Goal: Task Accomplishment & Management: Use online tool/utility

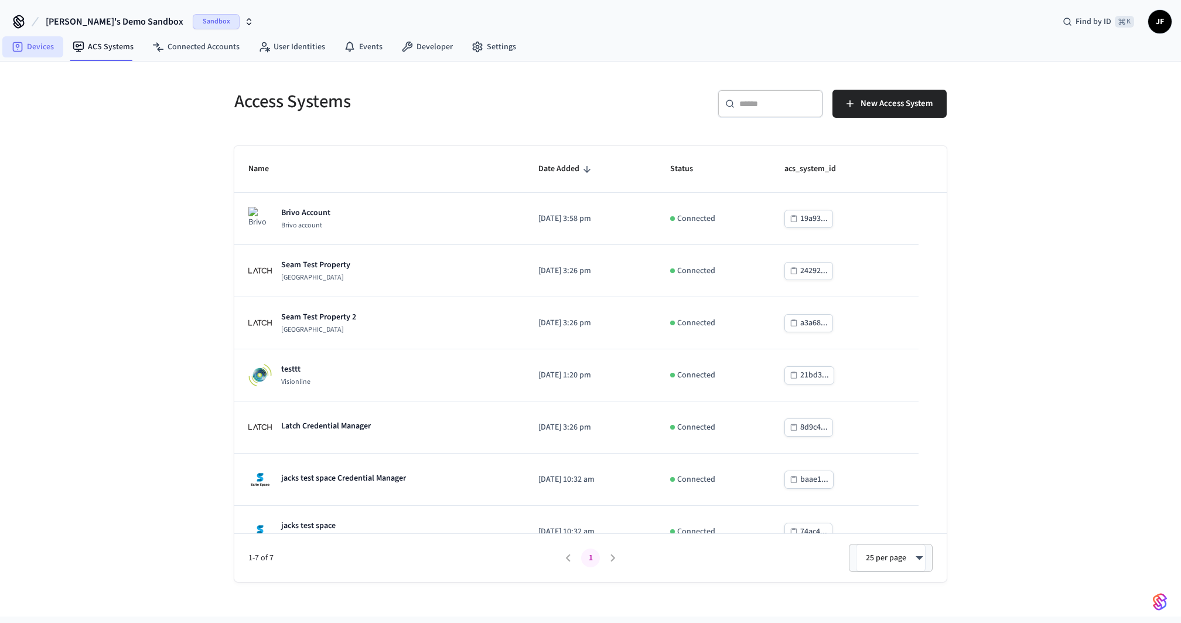
click at [30, 55] on link "Devices" at bounding box center [32, 46] width 61 height 21
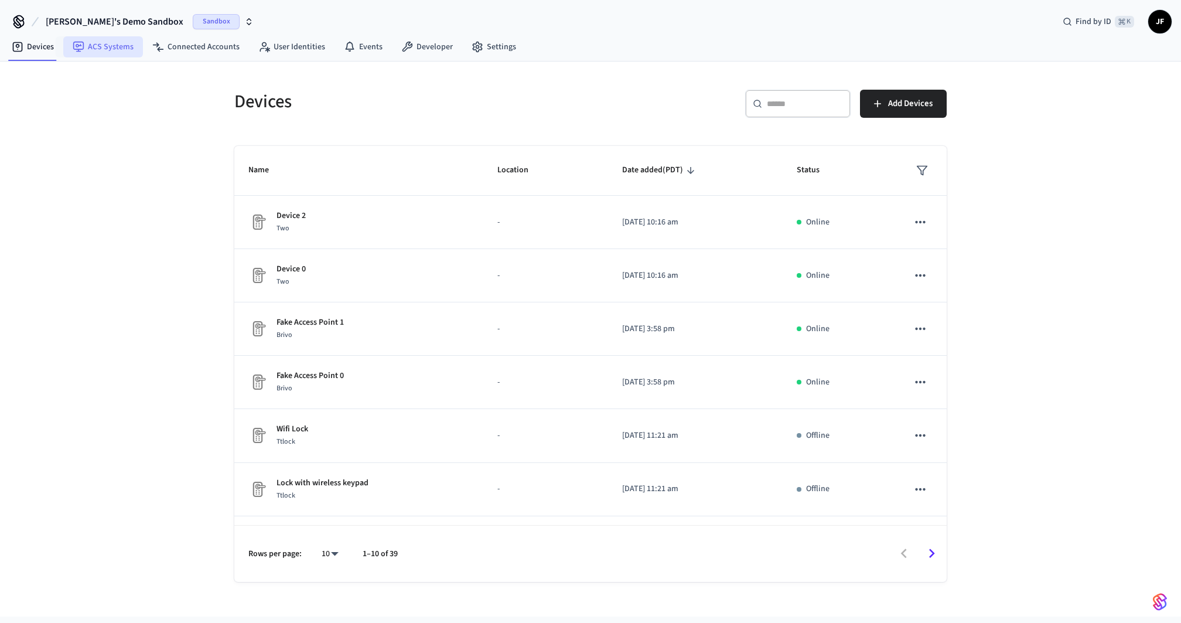
click at [105, 39] on link "ACS Systems" at bounding box center [103, 46] width 80 height 21
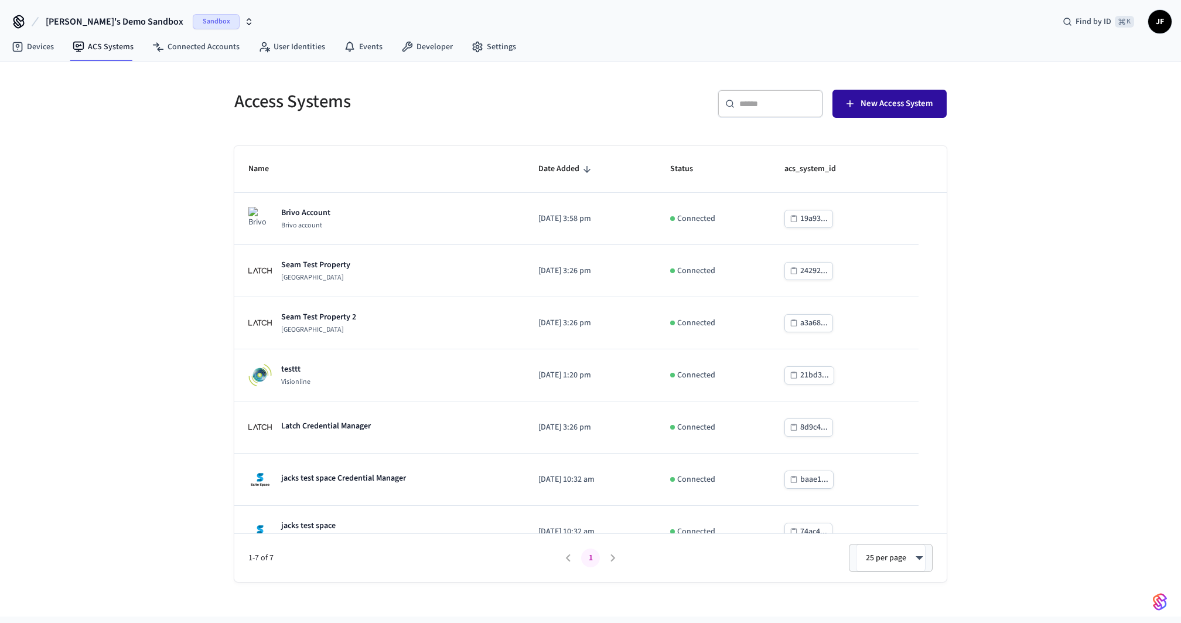
click at [886, 100] on span "New Access System" at bounding box center [897, 103] width 72 height 15
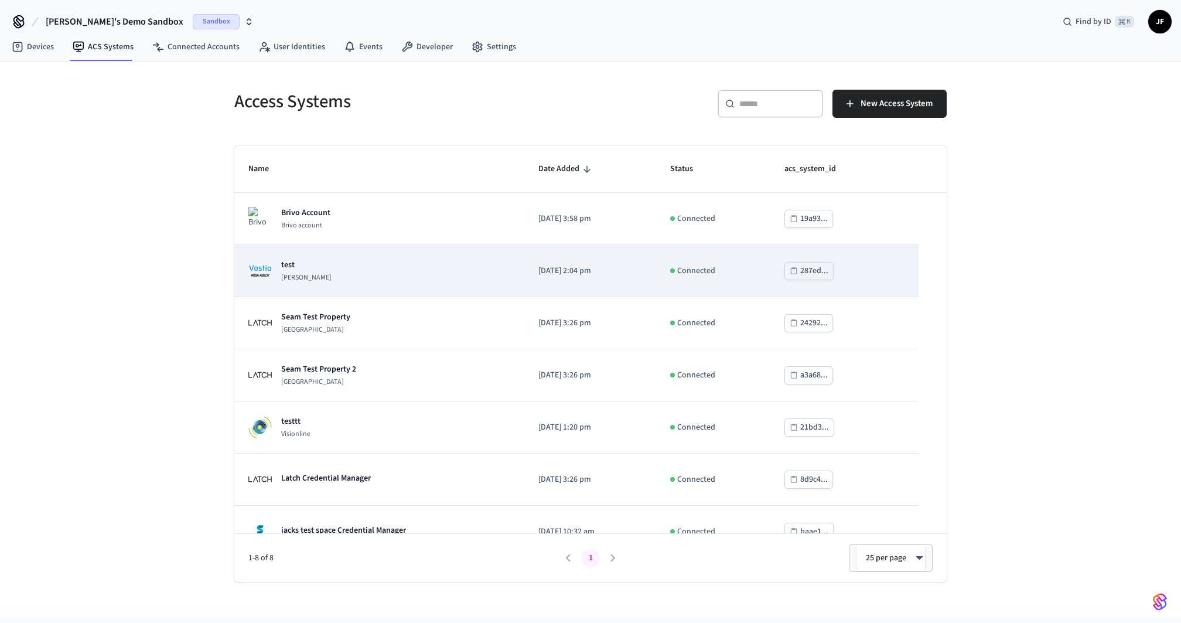
click at [301, 267] on p "test" at bounding box center [306, 265] width 50 height 12
click at [347, 268] on div "test [PERSON_NAME]" at bounding box center [379, 270] width 262 height 23
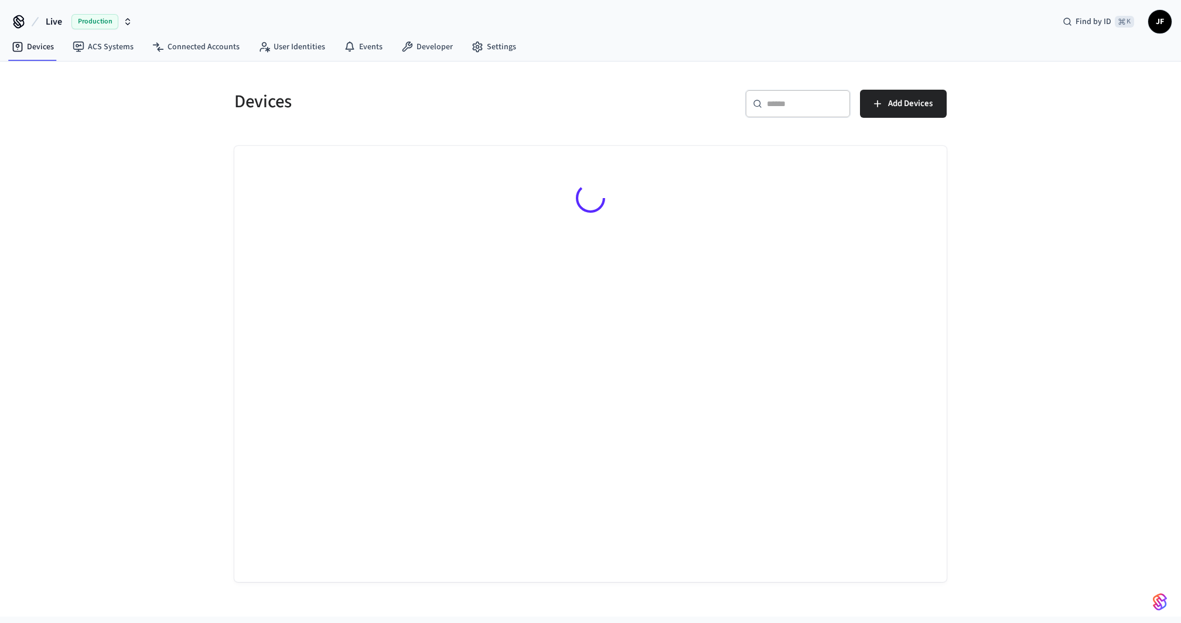
click at [53, 17] on span "Live" at bounding box center [54, 22] width 16 height 14
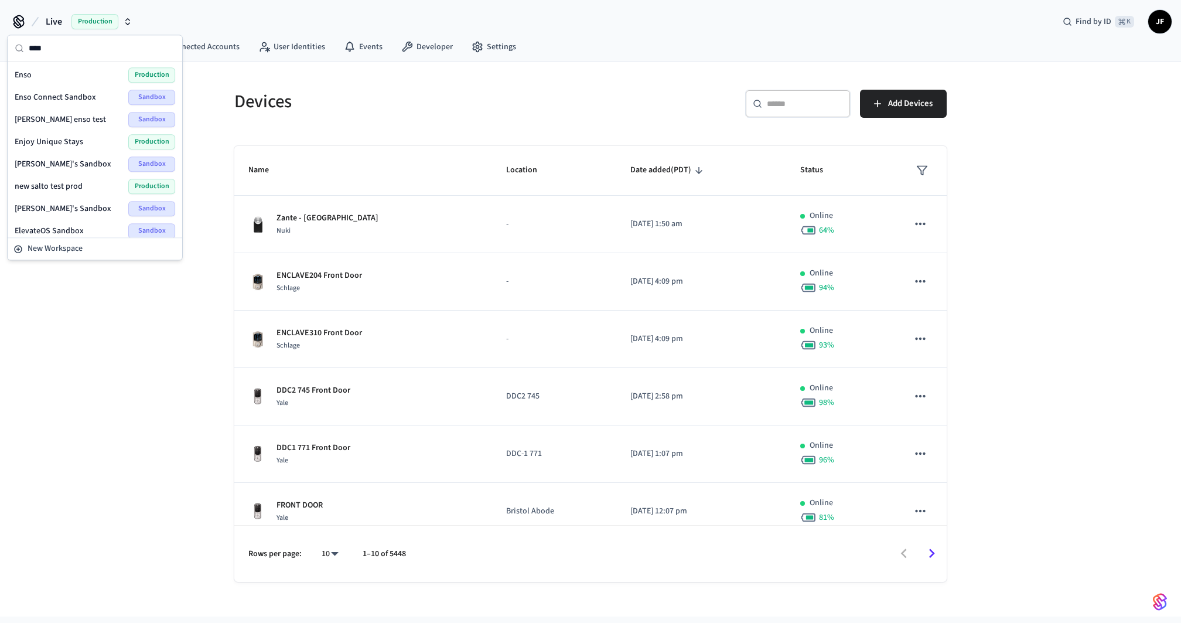
type input "****"
click at [40, 77] on div "Enso Production" at bounding box center [95, 74] width 161 height 15
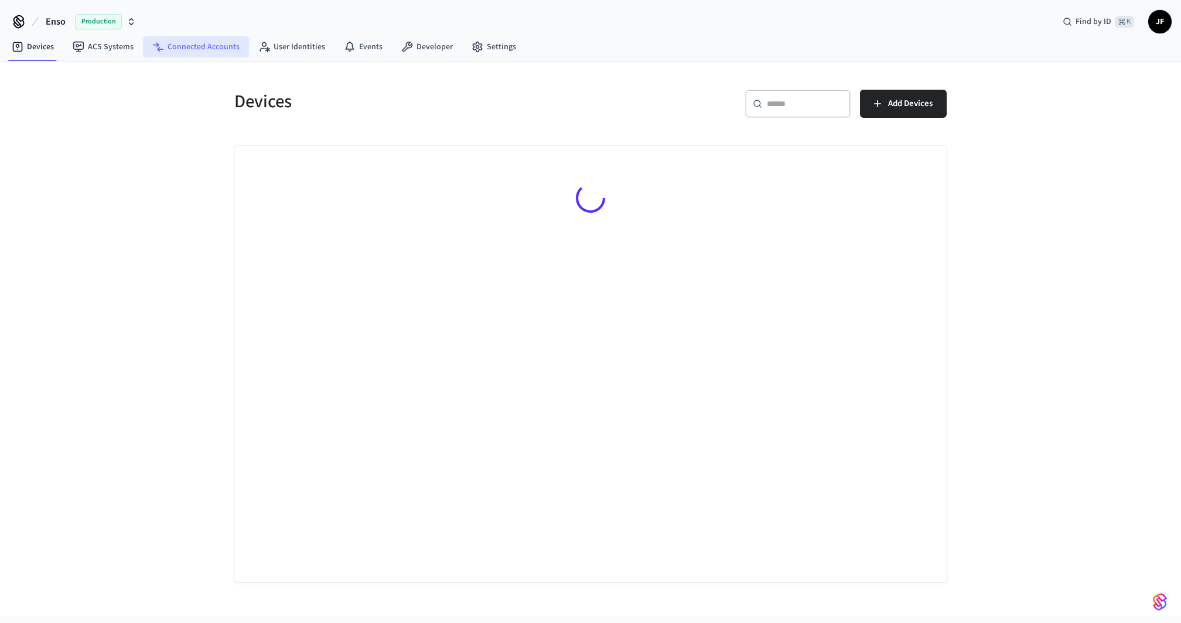
click at [174, 40] on link "Connected Accounts" at bounding box center [196, 46] width 106 height 21
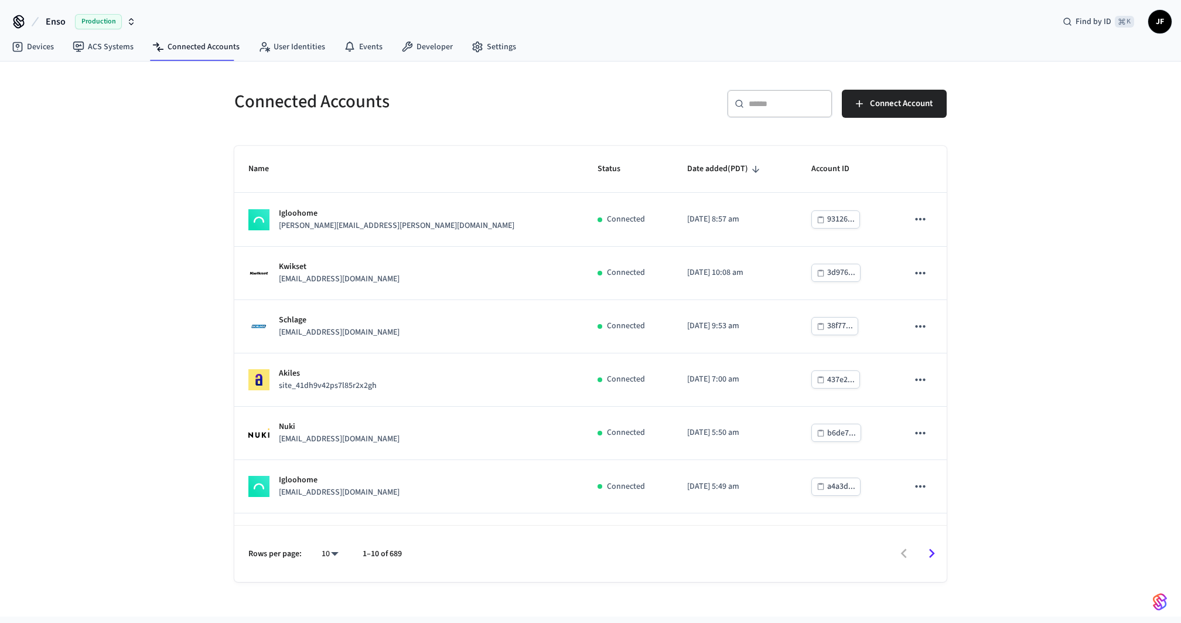
click at [771, 109] on div "​ ​" at bounding box center [779, 104] width 105 height 28
paste input "**********"
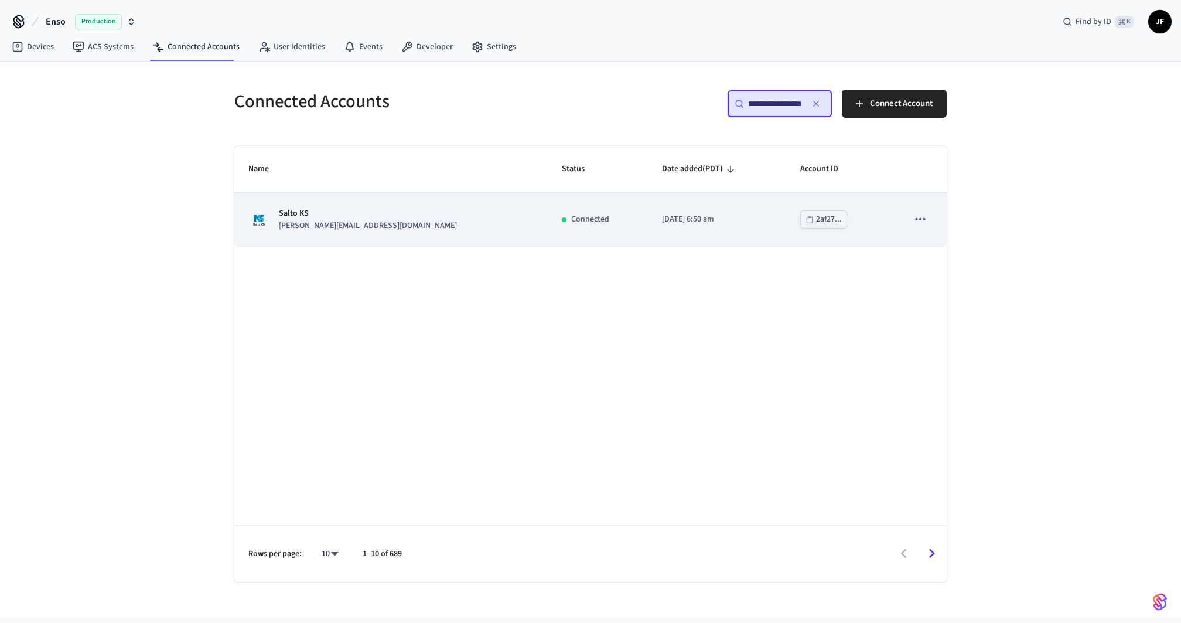
type input "**********"
click at [429, 233] on td "Salto KS laurence@lmalyon.com" at bounding box center [390, 219] width 313 height 53
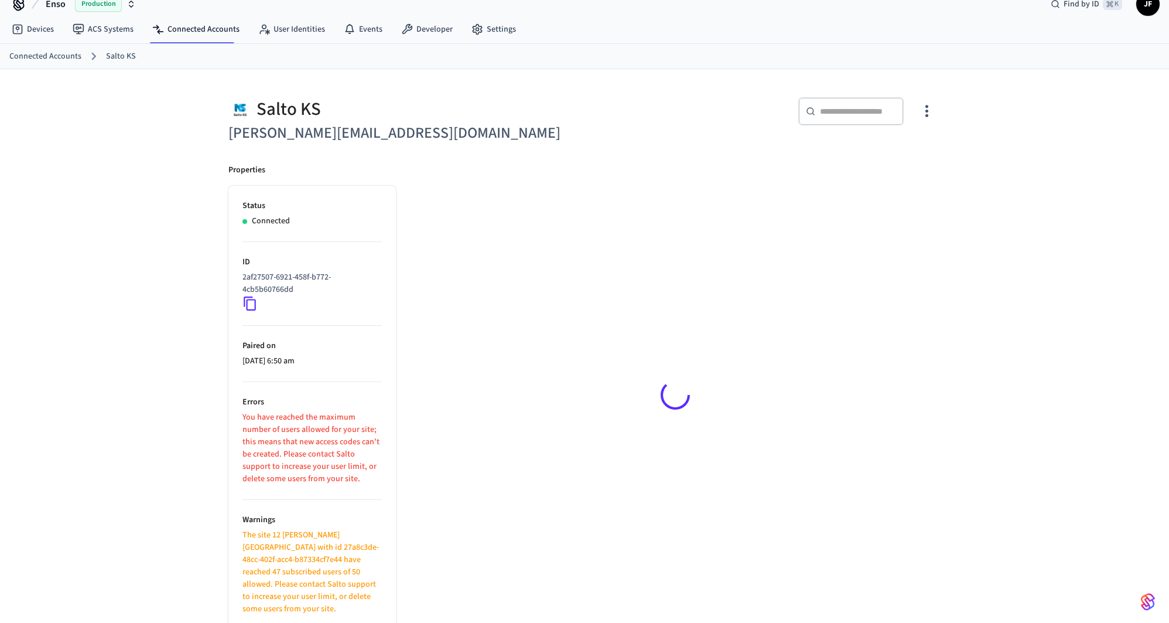
scroll to position [18, 0]
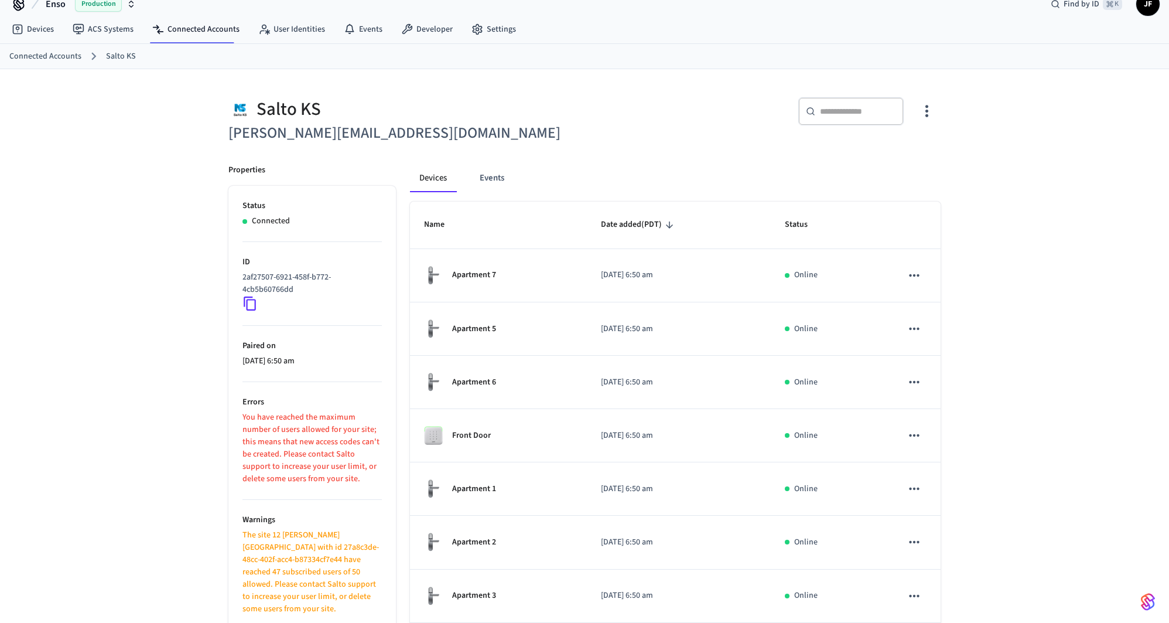
drag, startPoint x: 155, startPoint y: 238, endPoint x: 112, endPoint y: 231, distance: 43.4
click at [111, 232] on div "Salto KS laurence@lmalyon.com ​ ​ Properties Status Connected ID 2af27507-6921-…" at bounding box center [584, 427] width 1169 height 717
drag, startPoint x: 112, startPoint y: 227, endPoint x: 86, endPoint y: 221, distance: 27.0
click at [86, 223] on div "Salto KS laurence@lmalyon.com ​ ​ Properties Status Connected ID 2af27507-6921-…" at bounding box center [584, 427] width 1169 height 717
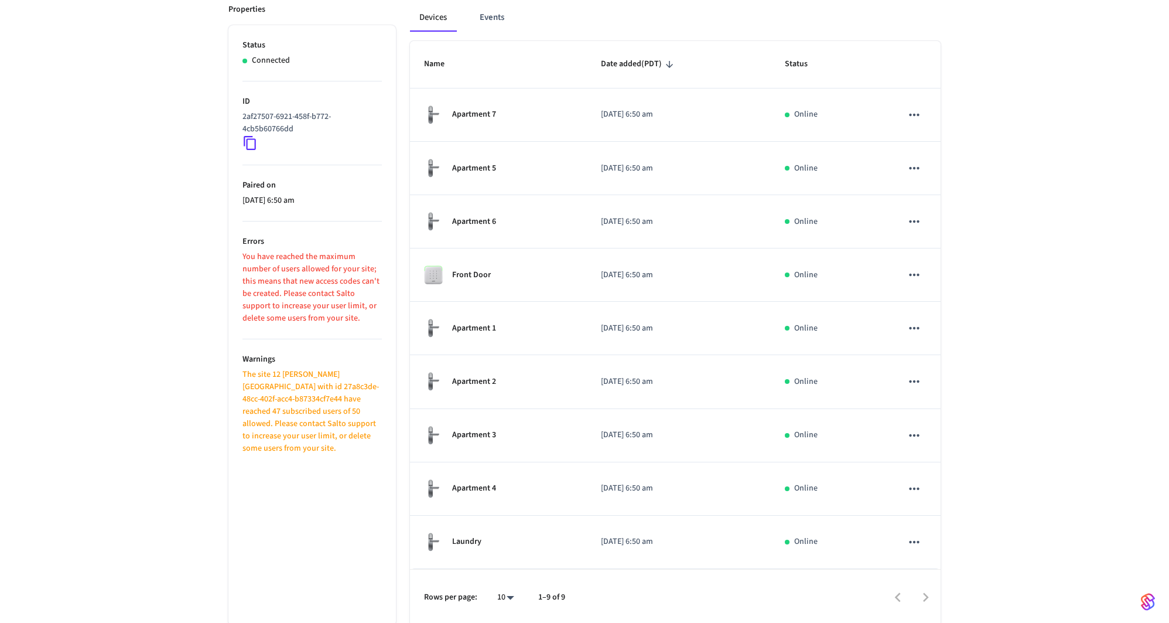
scroll to position [0, 0]
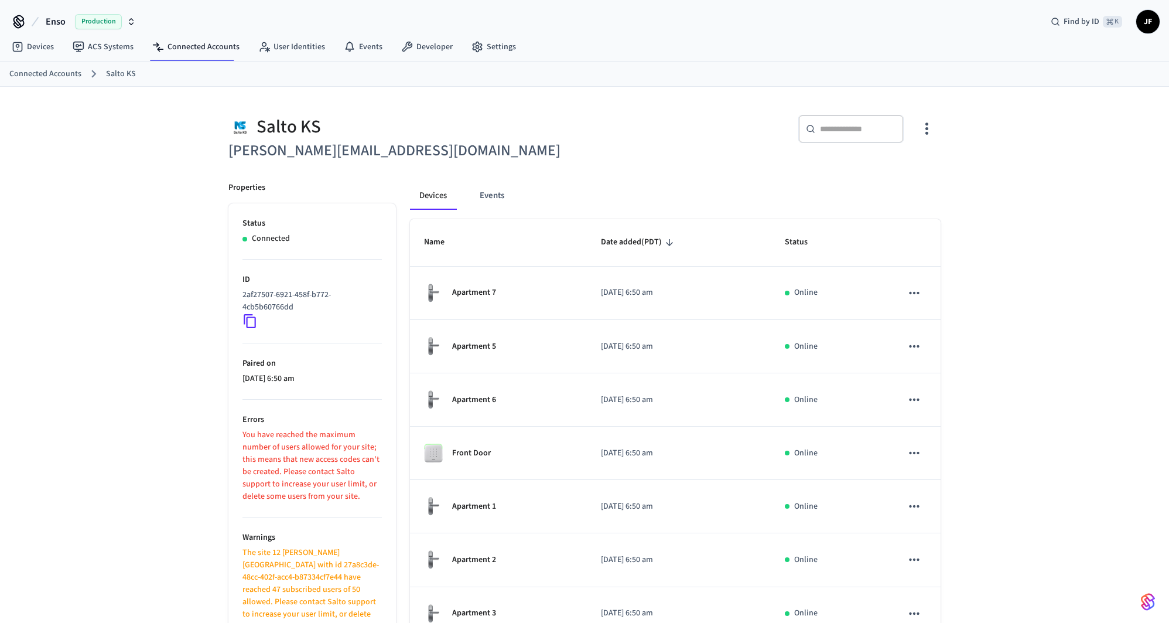
click at [631, 157] on div "​ ​" at bounding box center [759, 132] width 363 height 62
click at [654, 80] on ol "Connected Accounts Salto KS" at bounding box center [589, 73] width 1160 height 15
click at [51, 21] on span "Enso" at bounding box center [56, 22] width 20 height 14
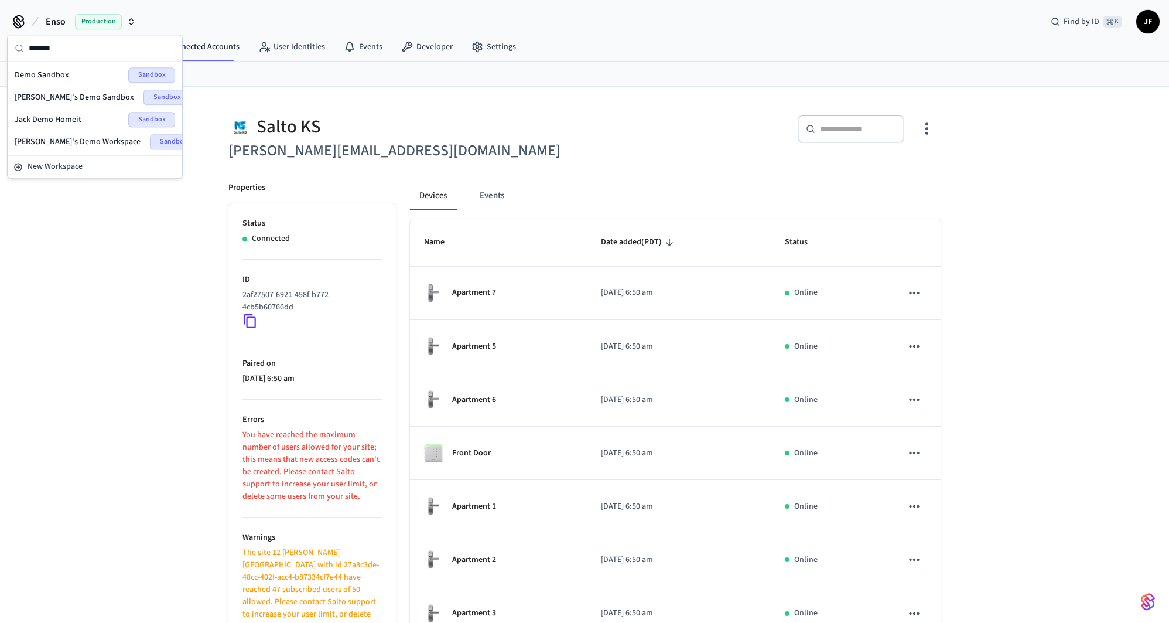
type input "*******"
click at [59, 73] on span "Demo Sandbox" at bounding box center [42, 75] width 54 height 12
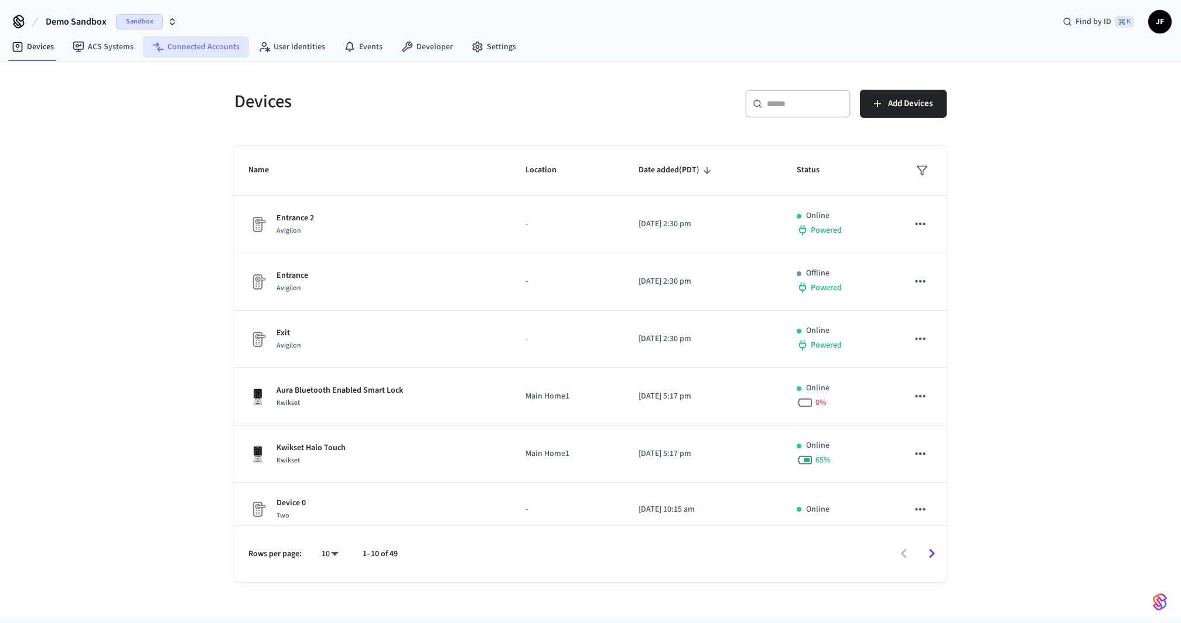
click at [203, 45] on link "Connected Accounts" at bounding box center [196, 46] width 106 height 21
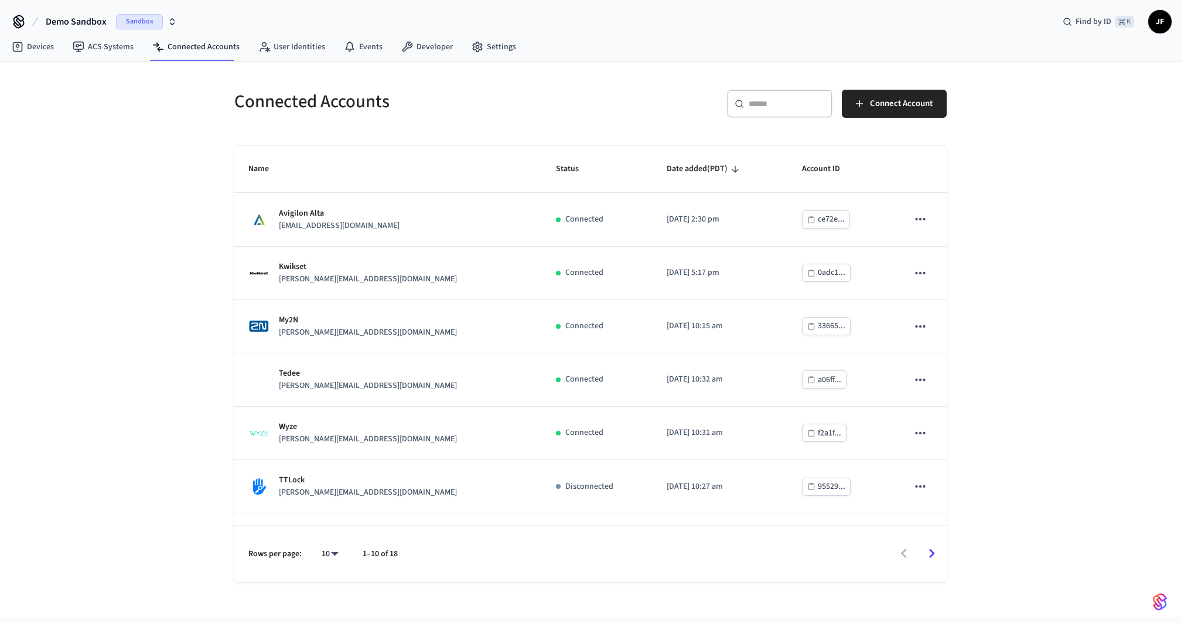
click at [560, 107] on h5 "Connected Accounts" at bounding box center [408, 102] width 349 height 24
click at [104, 45] on link "ACS Systems" at bounding box center [103, 46] width 80 height 21
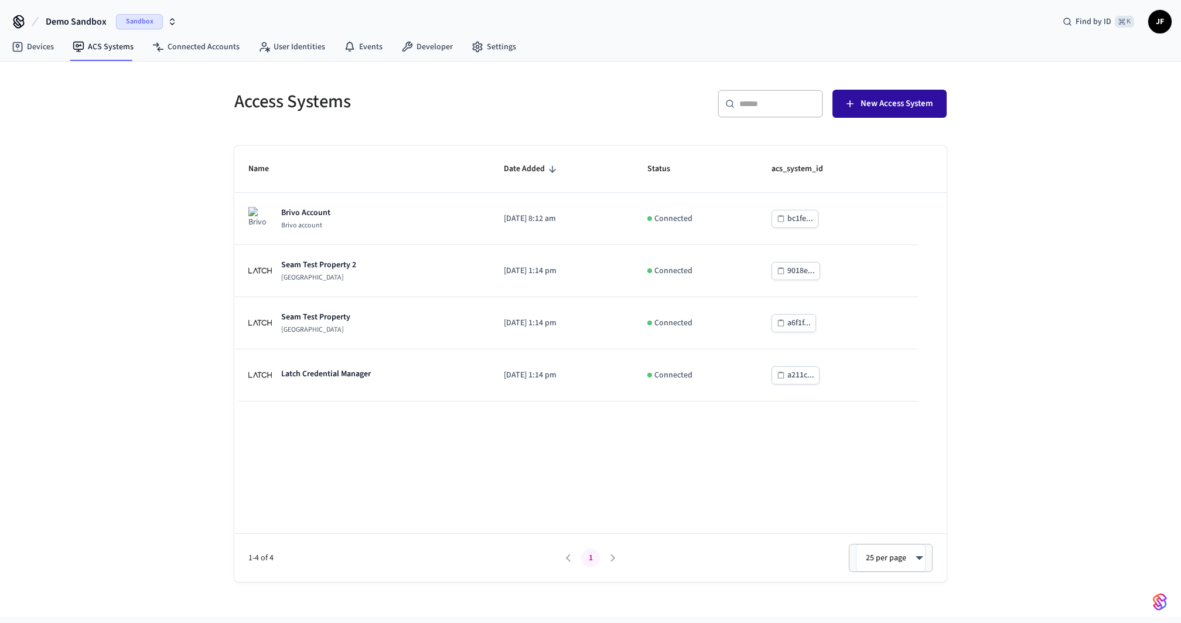
click at [896, 105] on span "New Access System" at bounding box center [897, 103] width 72 height 15
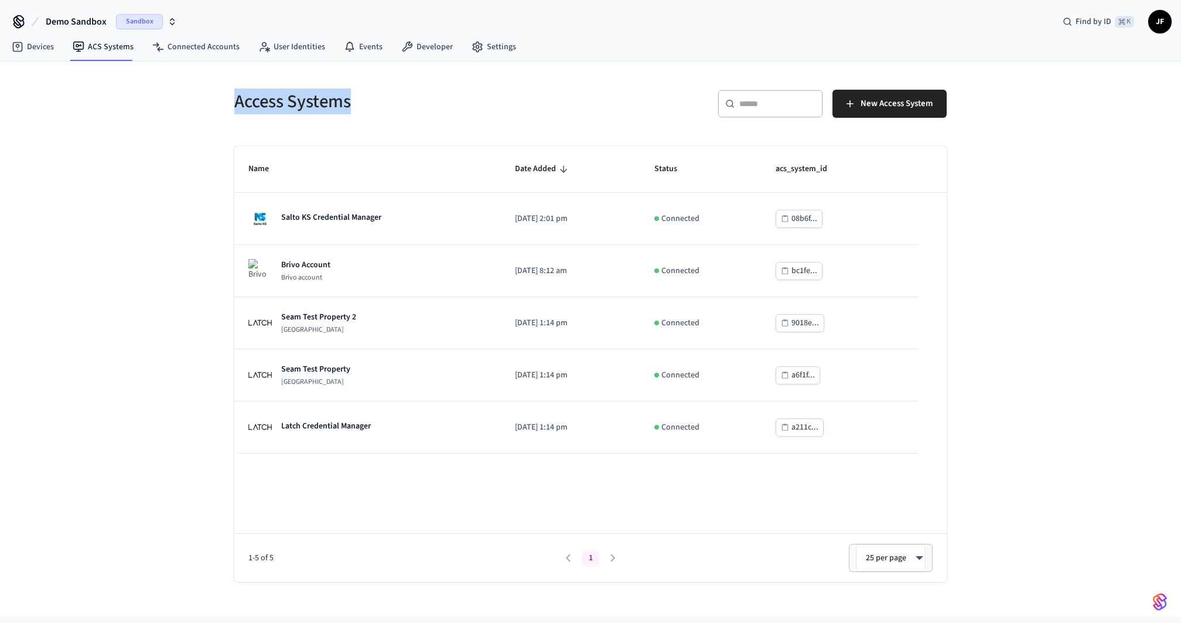
drag, startPoint x: 231, startPoint y: 103, endPoint x: 420, endPoint y: 112, distance: 189.5
click at [420, 112] on div "Access Systems" at bounding box center [401, 102] width 363 height 52
click at [420, 112] on h5 "Access Systems" at bounding box center [408, 102] width 349 height 24
